Goal: Navigation & Orientation: Find specific page/section

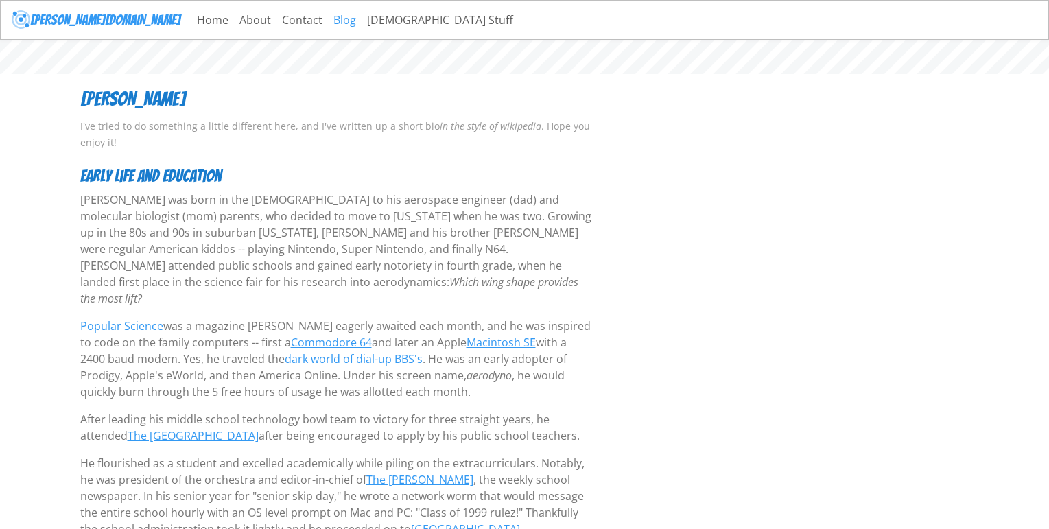
click at [328, 19] on link "Blog" at bounding box center [345, 19] width 34 height 27
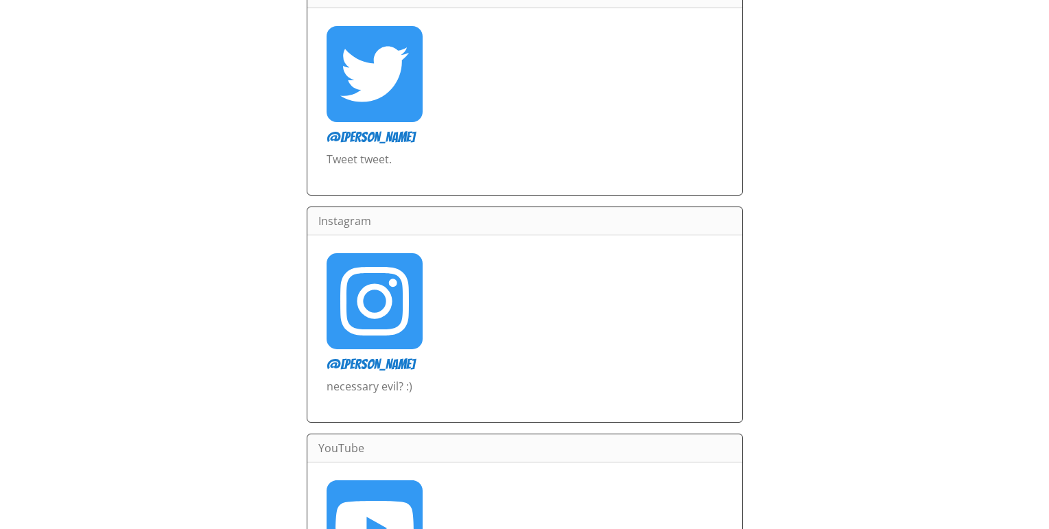
scroll to position [583, 0]
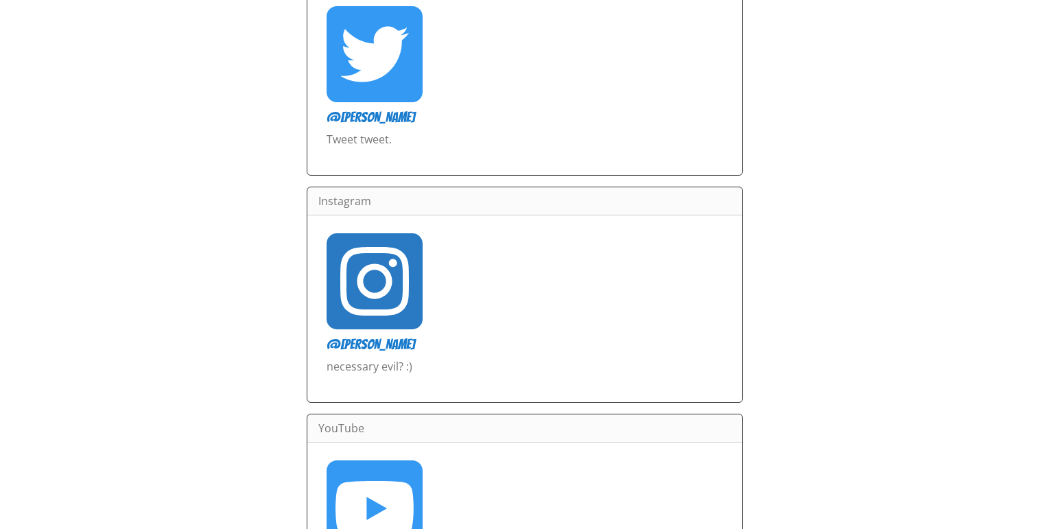
click at [385, 283] on icon at bounding box center [375, 281] width 96 height 96
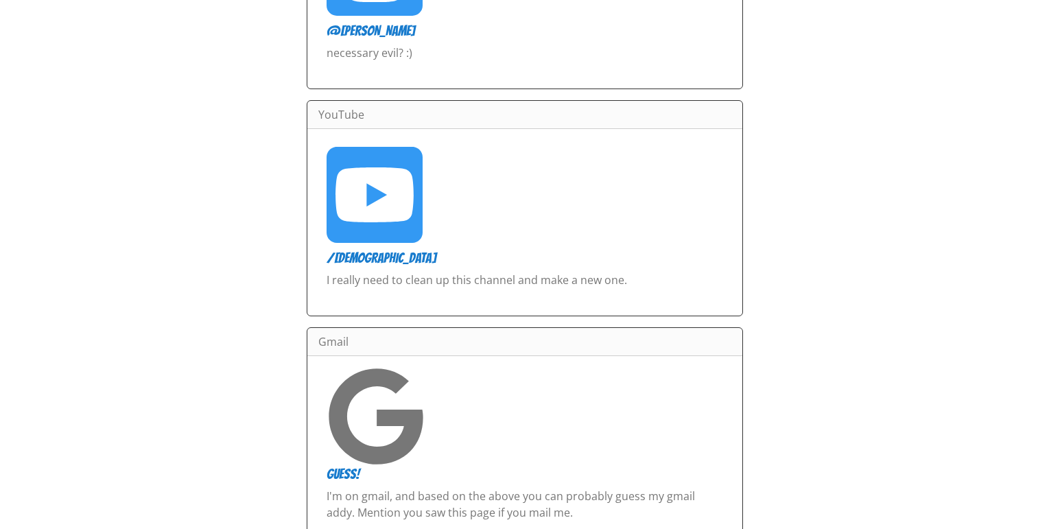
scroll to position [939, 0]
